Goal: Task Accomplishment & Management: Use online tool/utility

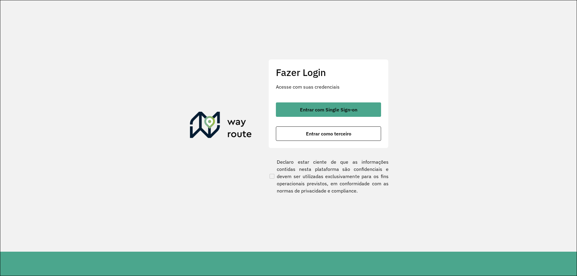
click at [293, 106] on button "Entrar com Single Sign-on" at bounding box center [328, 109] width 105 height 14
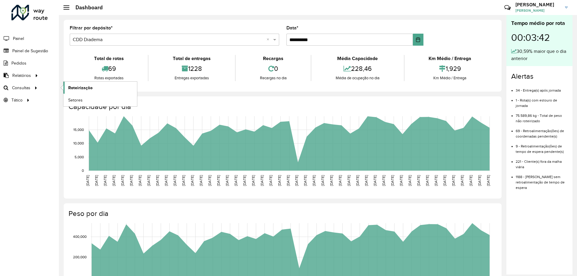
click at [104, 90] on link "Roteirização" at bounding box center [100, 88] width 74 height 12
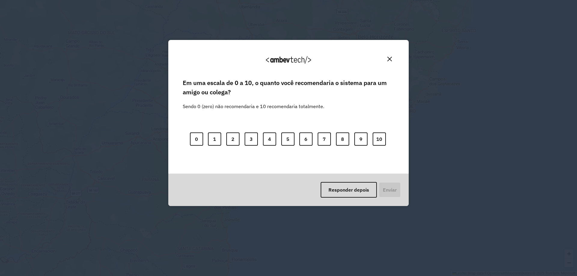
click at [390, 60] on img "Close" at bounding box center [389, 59] width 5 height 5
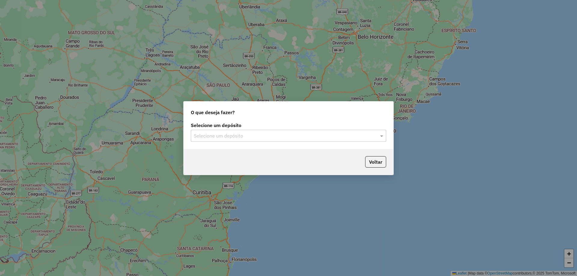
click at [298, 140] on div "Selecione um depósito" at bounding box center [288, 136] width 195 height 12
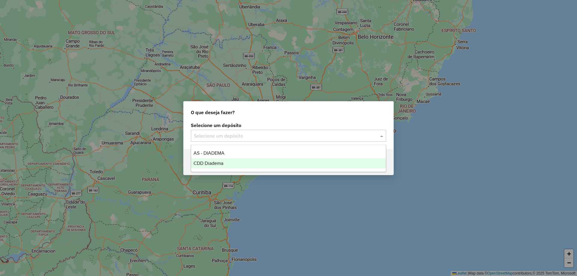
click at [225, 162] on div "CDD Diadema" at bounding box center [288, 163] width 195 height 10
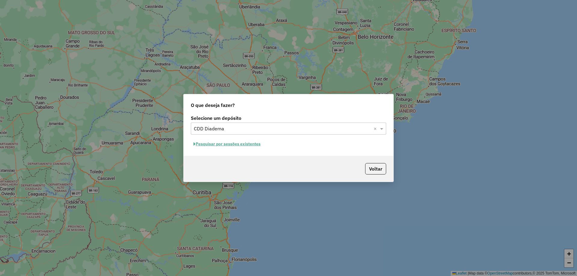
click at [230, 141] on button "Pesquisar por sessões existentes" at bounding box center [227, 143] width 72 height 9
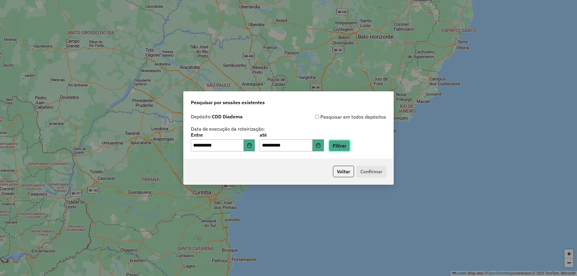
click at [349, 148] on button "Filtrar" at bounding box center [339, 145] width 21 height 11
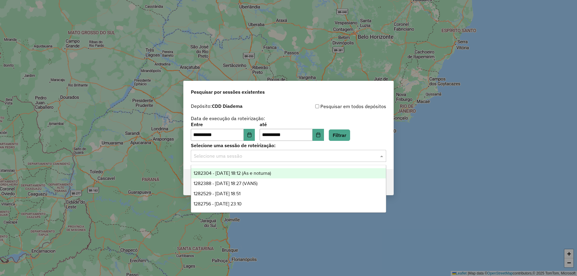
click at [255, 159] on input "text" at bounding box center [282, 156] width 177 height 7
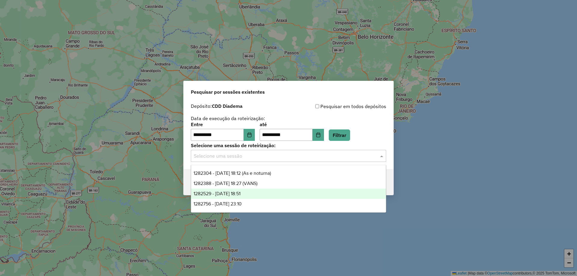
click at [239, 194] on span "1282529 - [DATE] 18:51" at bounding box center [216, 193] width 47 height 5
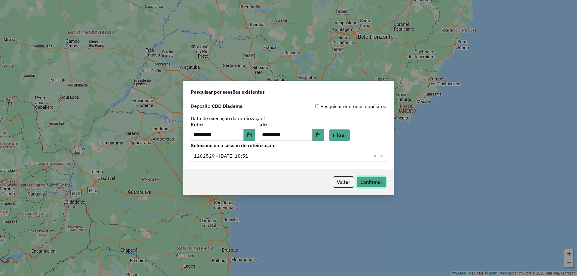
click at [377, 184] on button "Confirmar" at bounding box center [371, 181] width 30 height 11
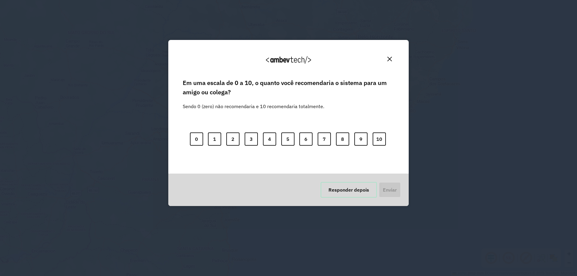
click at [351, 188] on button "Responder depois" at bounding box center [348, 190] width 56 height 16
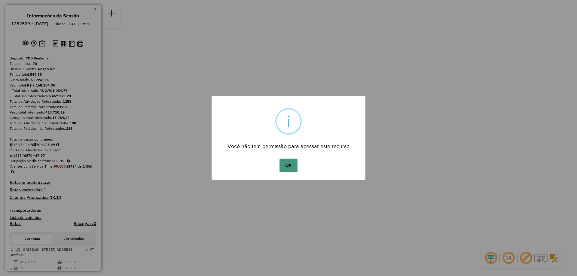
click at [290, 166] on button "OK" at bounding box center [288, 166] width 18 height 14
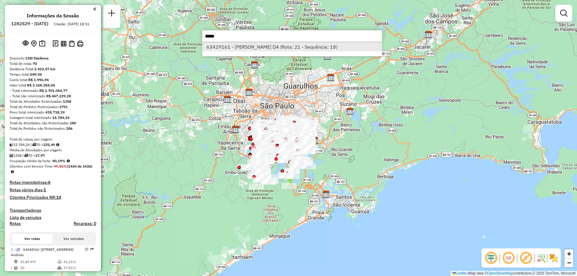
type input "*****"
click at [246, 46] on li "63429161 - KATIUSSE PEREIRA DA (Rota: 21 - Sequência: 18)" at bounding box center [292, 46] width 180 height 9
select select "**********"
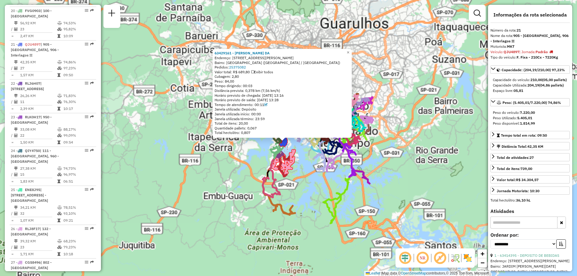
scroll to position [937, 0]
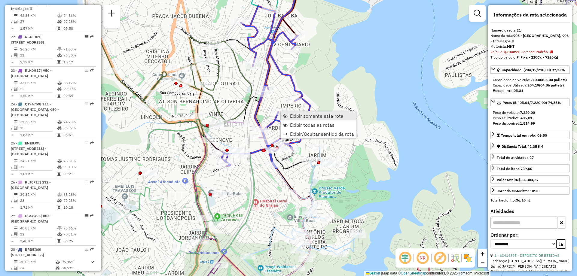
click at [296, 114] on span "Exibir somente esta rota" at bounding box center [316, 116] width 53 height 5
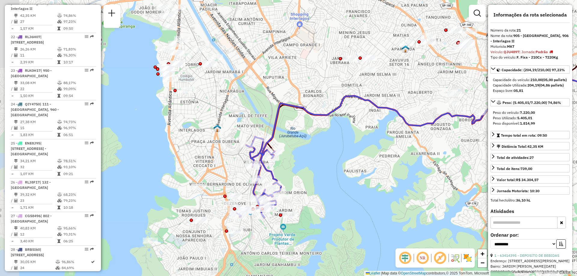
drag, startPoint x: 183, startPoint y: 181, endPoint x: 332, endPoint y: 178, distance: 149.9
click at [332, 178] on div "Janela de atendimento Grade de atendimento Capacidade Transportadoras Veículos …" at bounding box center [288, 138] width 577 height 276
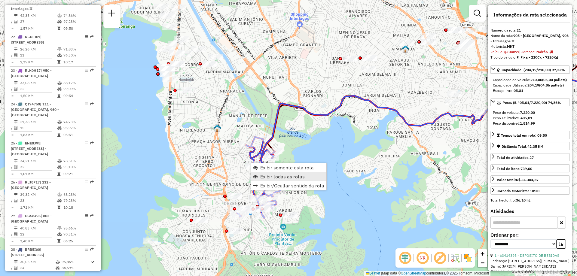
click at [268, 174] on span "Exibir todas as rotas" at bounding box center [282, 176] width 44 height 5
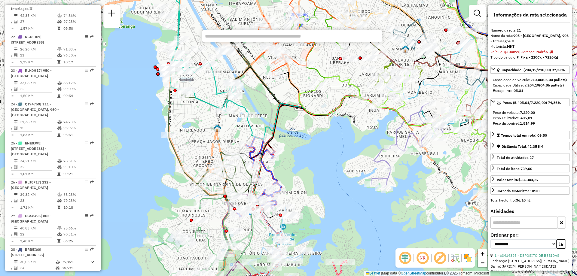
paste input "*****"
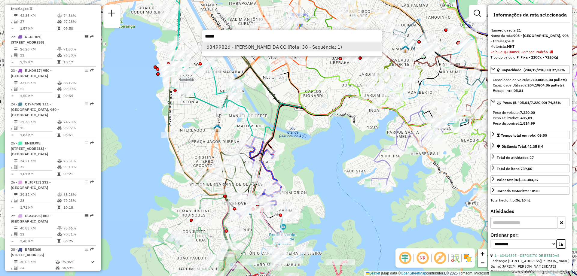
type input "*****"
click at [242, 48] on li "63499826 - SILVIO GERMANO DA CO (Rota: 38 - Sequência: 1)" at bounding box center [292, 46] width 180 height 9
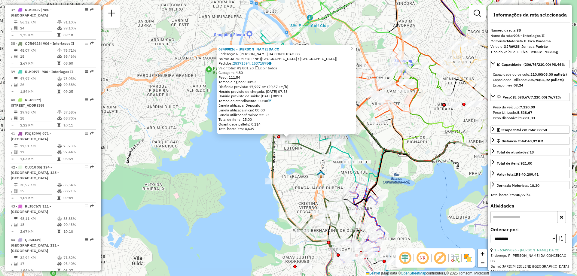
scroll to position [1530, 0]
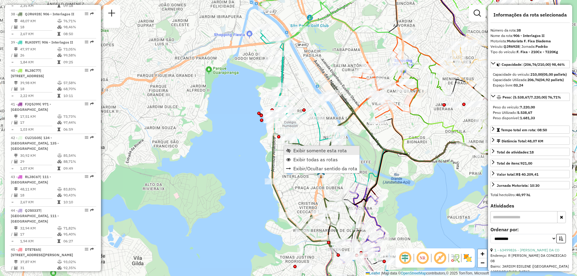
click at [300, 150] on span "Exibir somente esta rota" at bounding box center [319, 150] width 53 height 5
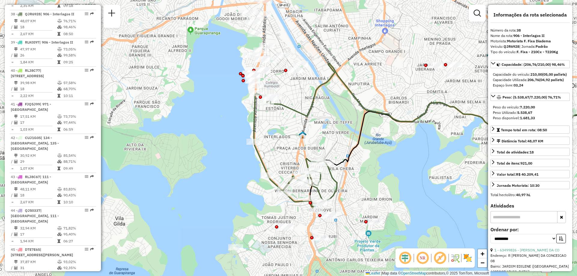
drag, startPoint x: 192, startPoint y: 184, endPoint x: 393, endPoint y: 179, distance: 200.7
click at [393, 179] on div "Janela de atendimento Grade de atendimento Capacidade Transportadoras Veículos …" at bounding box center [288, 138] width 577 height 276
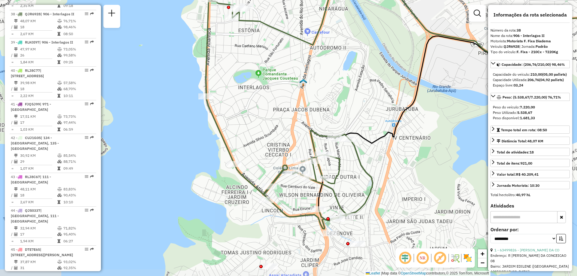
drag, startPoint x: 317, startPoint y: 147, endPoint x: 312, endPoint y: 113, distance: 35.2
click at [313, 113] on div "Janela de atendimento Grade de atendimento Capacidade Transportadoras Veículos …" at bounding box center [288, 138] width 577 height 276
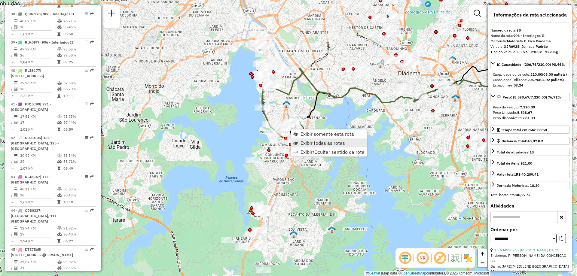
click at [309, 143] on span "Exibir todas as rotas" at bounding box center [322, 143] width 44 height 5
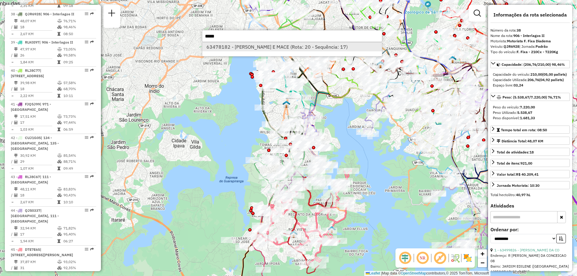
type input "*****"
click at [239, 48] on li "63478182 - R M RODRIGUES E MACE (Rota: 20 - Sequência: 17)" at bounding box center [292, 46] width 180 height 9
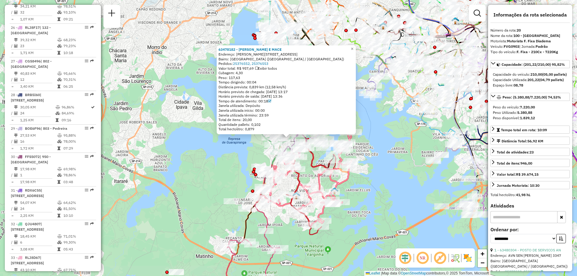
scroll to position [903, 0]
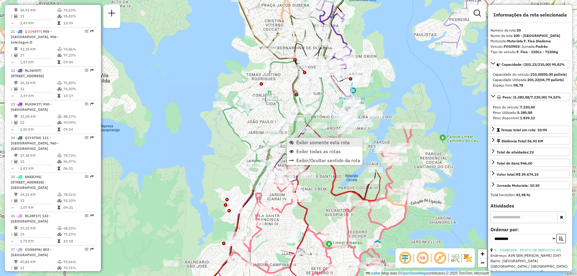
click at [297, 142] on span "Exibir somente esta rota" at bounding box center [322, 142] width 53 height 5
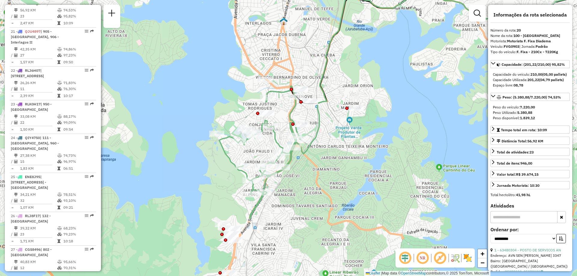
drag, startPoint x: 211, startPoint y: 195, endPoint x: 384, endPoint y: 139, distance: 182.6
click at [384, 139] on div "Janela de atendimento Grade de atendimento Capacidade Transportadoras Veículos …" at bounding box center [288, 138] width 577 height 276
click at [288, 140] on span "Exibir todas as rotas" at bounding box center [302, 141] width 44 height 5
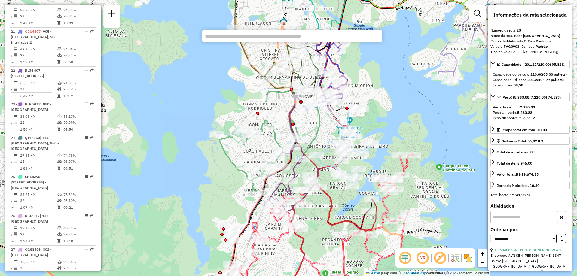
paste input "*****"
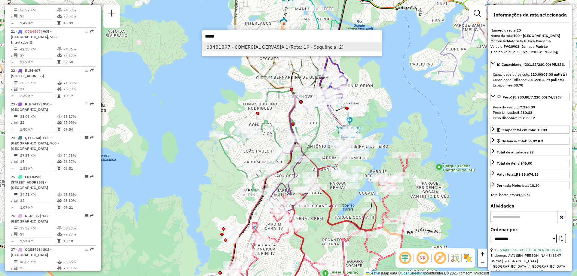
type input "*****"
click at [250, 44] on li "63481897 - COMERCIAL GERVASIA L (Rota: 19 - Sequência: 2)" at bounding box center [292, 46] width 180 height 9
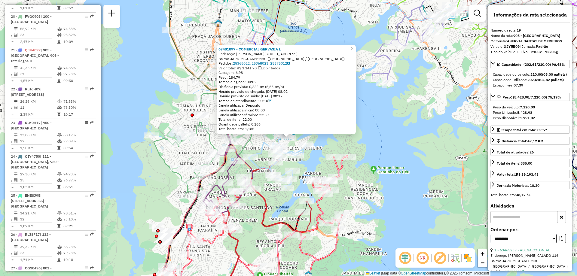
scroll to position [875, 0]
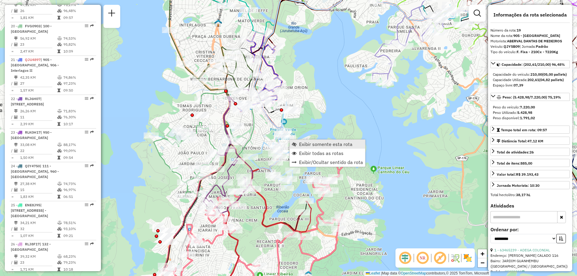
click at [305, 147] on span "Exibir somente esta rota" at bounding box center [325, 144] width 53 height 5
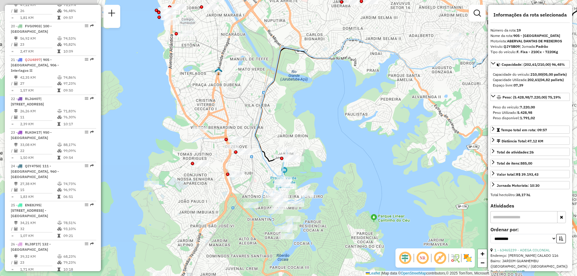
drag, startPoint x: 235, startPoint y: 202, endPoint x: 393, endPoint y: 182, distance: 159.3
click at [393, 182] on div "Janela de atendimento Grade de atendimento Capacidade Transportadoras Veículos …" at bounding box center [288, 138] width 577 height 276
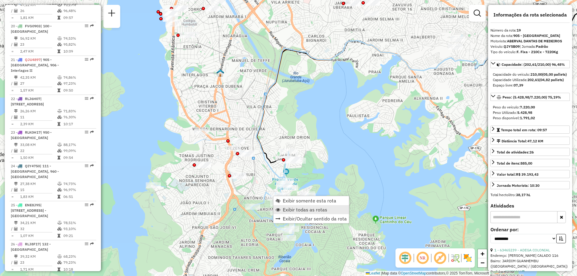
click at [301, 212] on span "Exibir todas as rotas" at bounding box center [305, 209] width 44 height 5
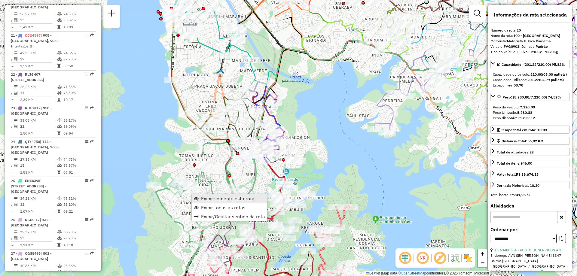
scroll to position [903, 0]
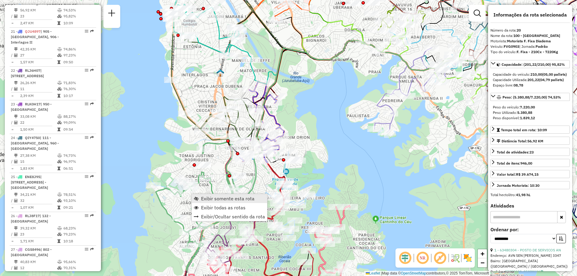
click at [208, 196] on span "Exibir somente esta rota" at bounding box center [227, 198] width 53 height 5
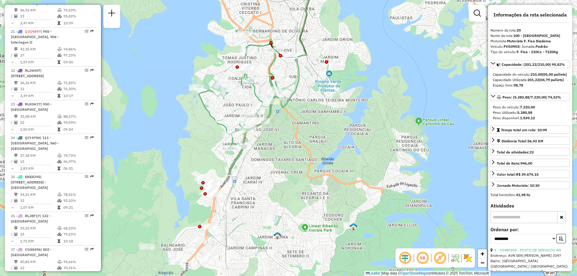
drag, startPoint x: 200, startPoint y: 213, endPoint x: 353, endPoint y: 111, distance: 184.2
click at [353, 111] on div "Janela de atendimento Grade de atendimento Capacidade Transportadoras Veículos …" at bounding box center [288, 138] width 577 height 276
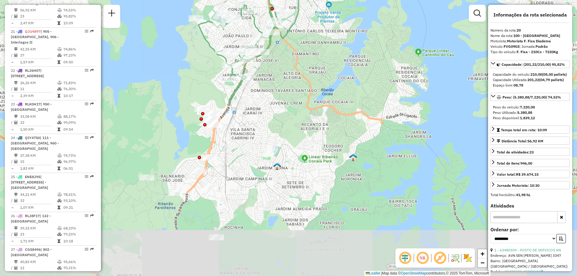
drag, startPoint x: 245, startPoint y: 193, endPoint x: 287, endPoint y: 91, distance: 110.3
click at [287, 93] on div "Janela de atendimento Grade de atendimento Capacidade Transportadoras Veículos …" at bounding box center [288, 138] width 577 height 276
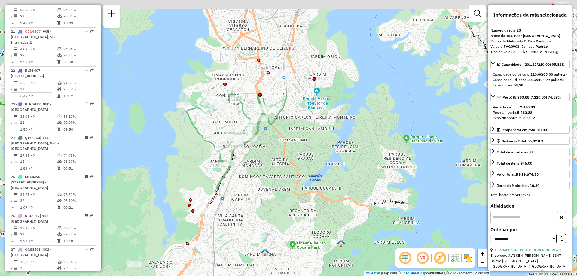
drag, startPoint x: 299, startPoint y: 82, endPoint x: 266, endPoint y: 223, distance: 145.0
click at [266, 223] on div "Janela de atendimento Grade de atendimento Capacidade Transportadoras Veículos …" at bounding box center [288, 138] width 577 height 276
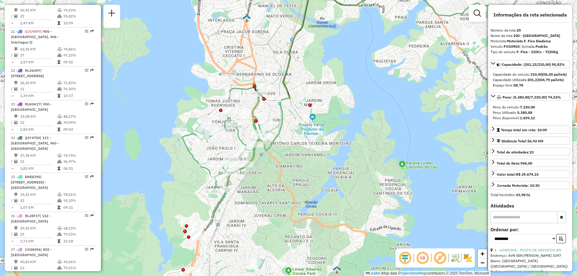
drag, startPoint x: 269, startPoint y: 157, endPoint x: 270, endPoint y: 163, distance: 6.1
click at [270, 163] on div "Janela de atendimento Grade de atendimento Capacidade Transportadoras Veículos …" at bounding box center [288, 138] width 577 height 276
